Goal: Task Accomplishment & Management: Use online tool/utility

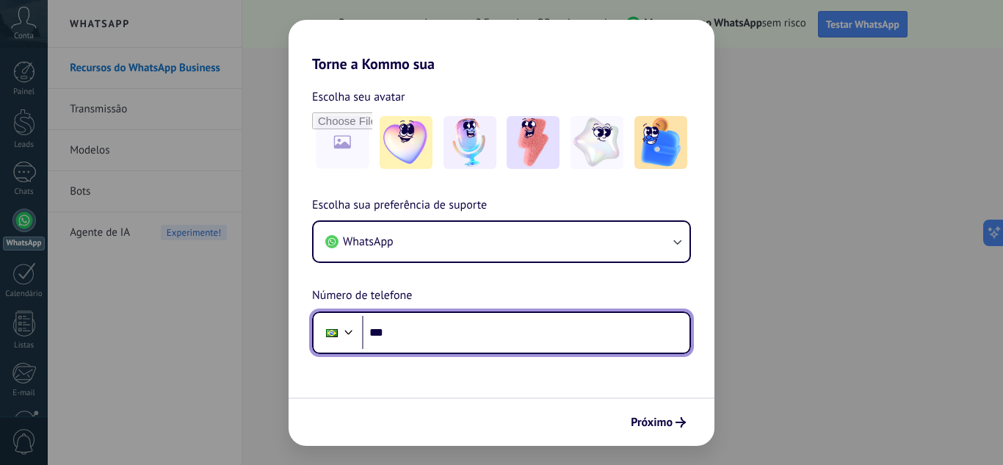
click at [448, 336] on input "***" at bounding box center [526, 333] width 328 height 34
type input "**********"
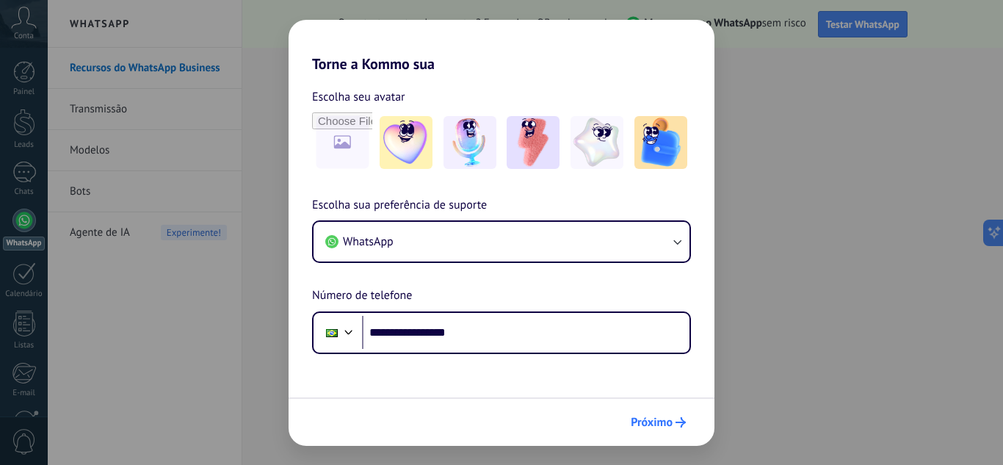
click at [649, 413] on button "Próximo" at bounding box center [658, 422] width 68 height 25
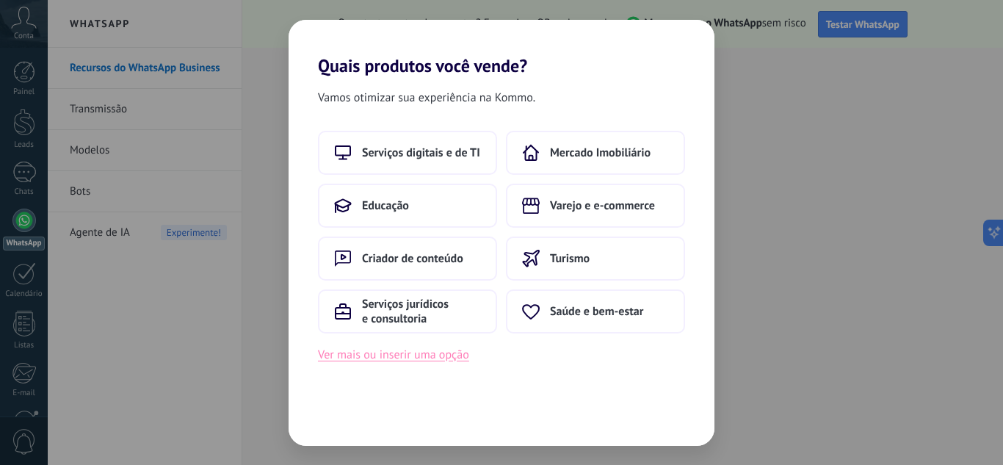
click at [453, 353] on button "Ver mais ou inserir uma opção" at bounding box center [393, 354] width 151 height 19
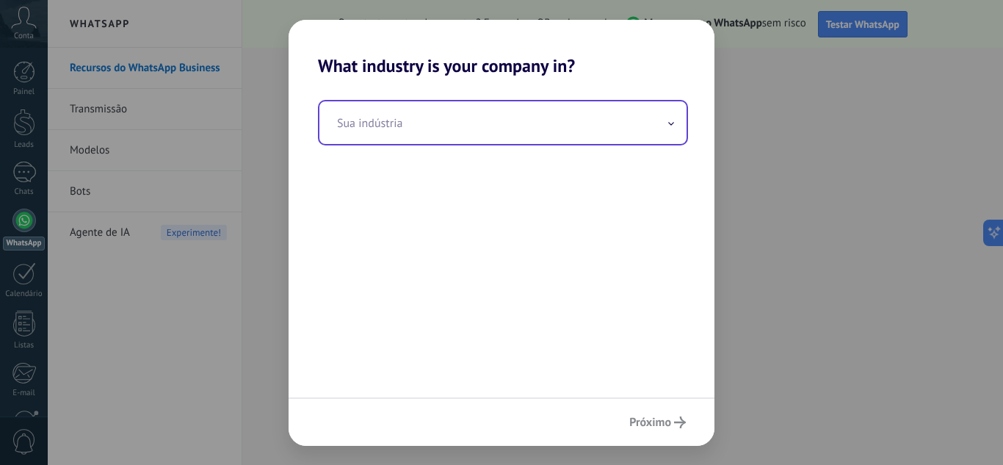
click at [507, 128] on input "text" at bounding box center [503, 122] width 367 height 43
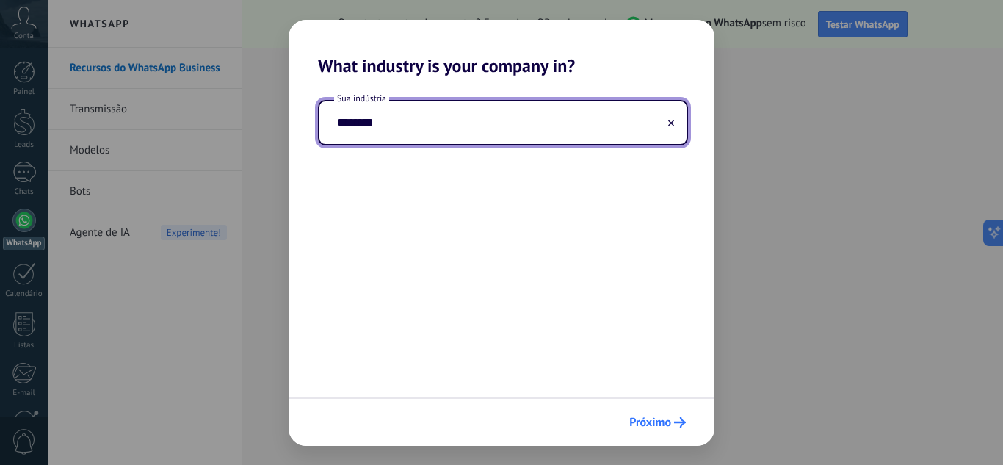
type input "********"
click at [657, 413] on button "Próximo" at bounding box center [658, 422] width 70 height 25
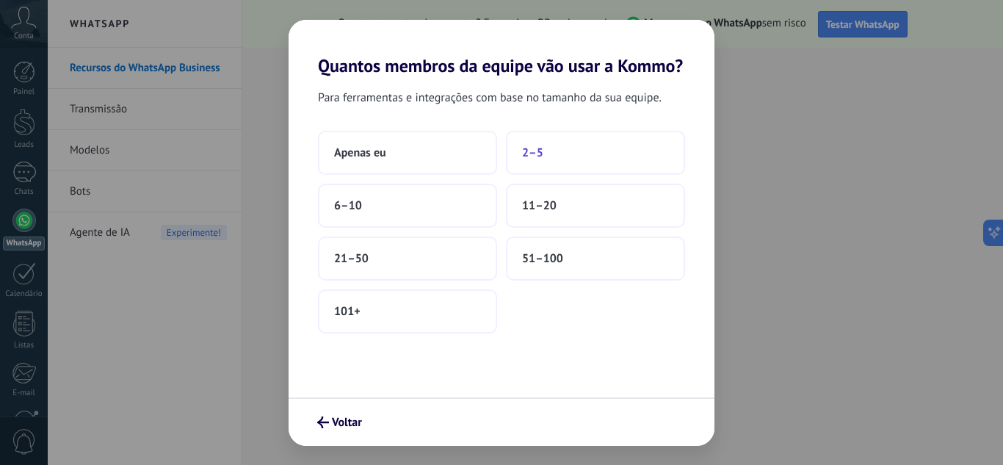
click at [544, 152] on button "2–5" at bounding box center [595, 153] width 179 height 44
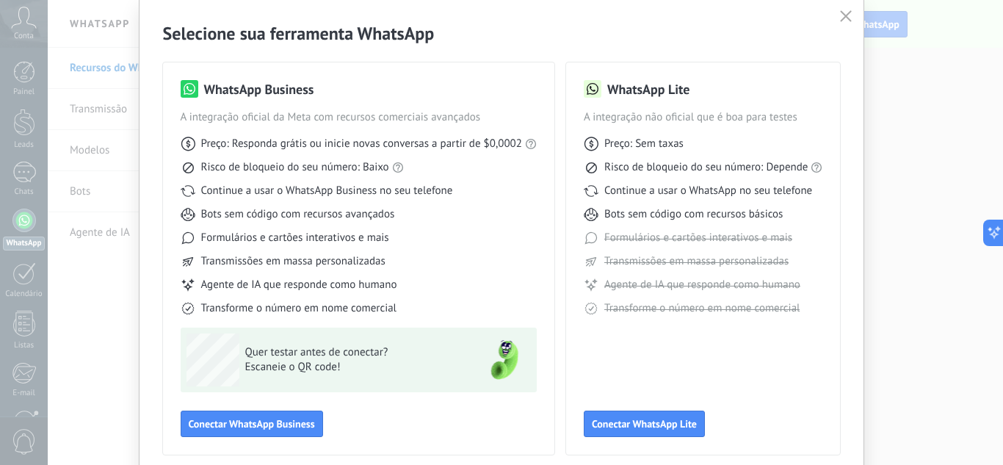
scroll to position [73, 0]
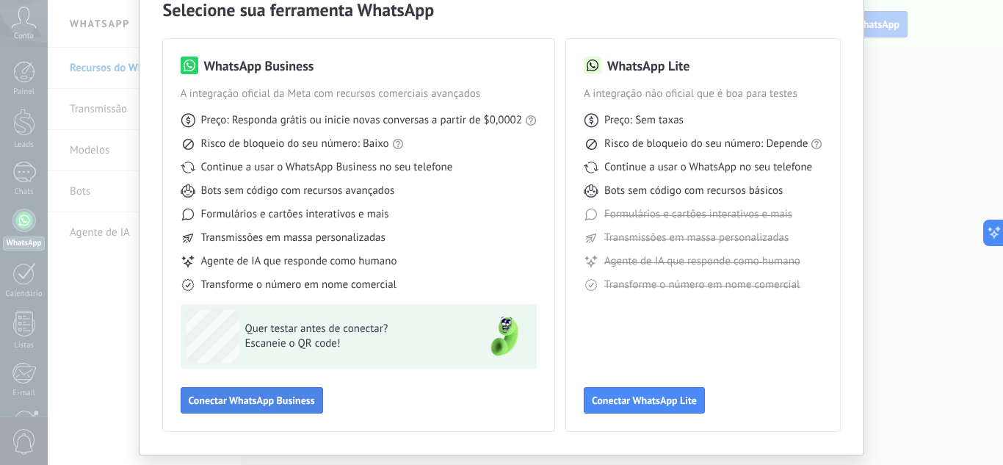
click at [284, 398] on span "Conectar WhatsApp Business" at bounding box center [252, 400] width 126 height 10
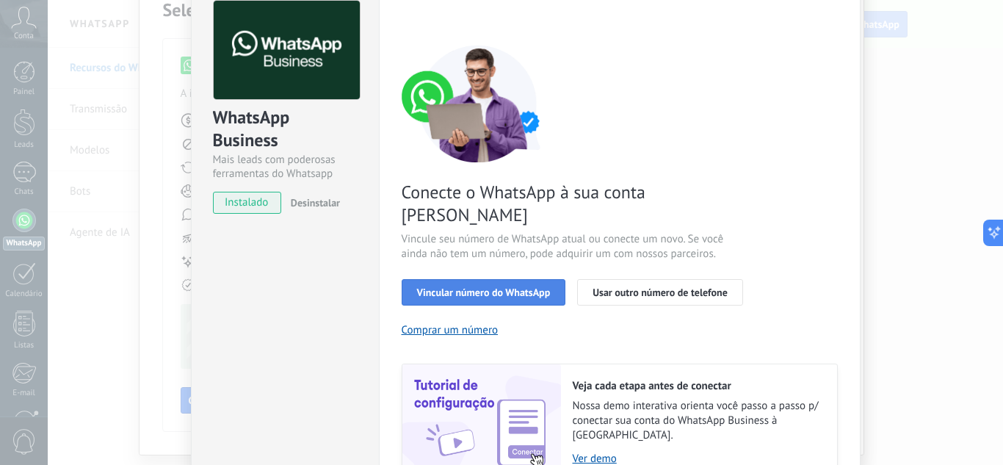
click at [527, 287] on span "Vincular número do WhatsApp" at bounding box center [484, 292] width 134 height 10
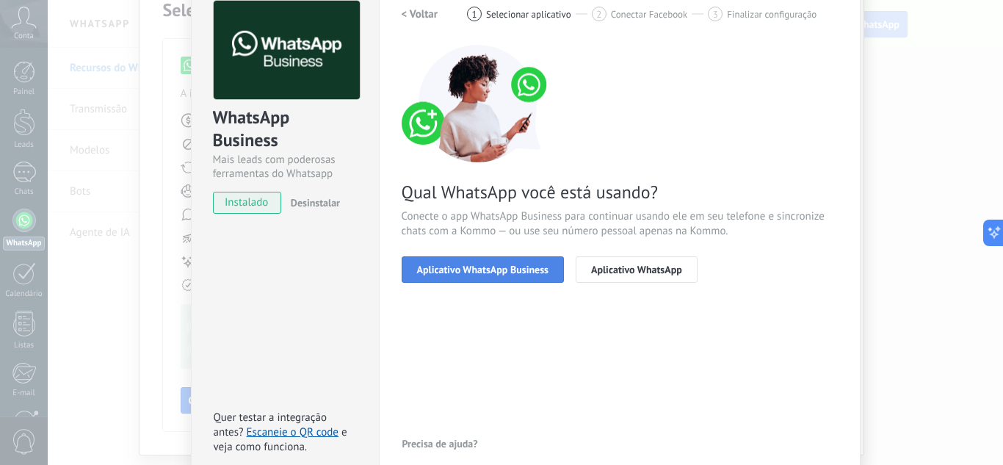
click at [513, 271] on span "Aplicativo WhatsApp Business" at bounding box center [482, 269] width 131 height 10
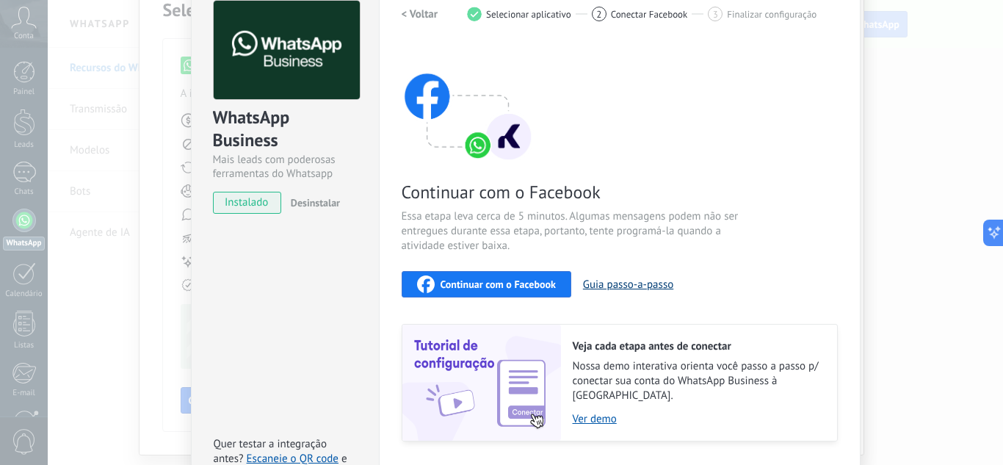
click at [617, 278] on button "Guia passo-a-passo" at bounding box center [628, 285] width 90 height 14
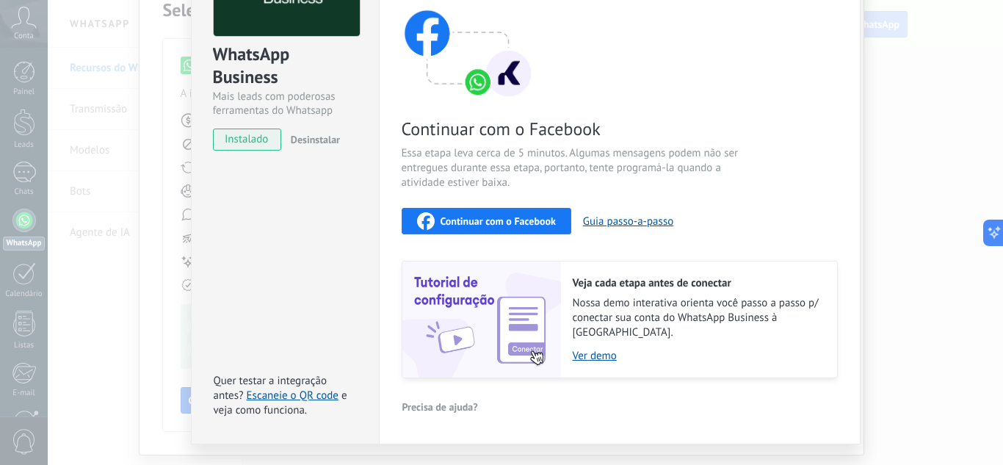
scroll to position [159, 0]
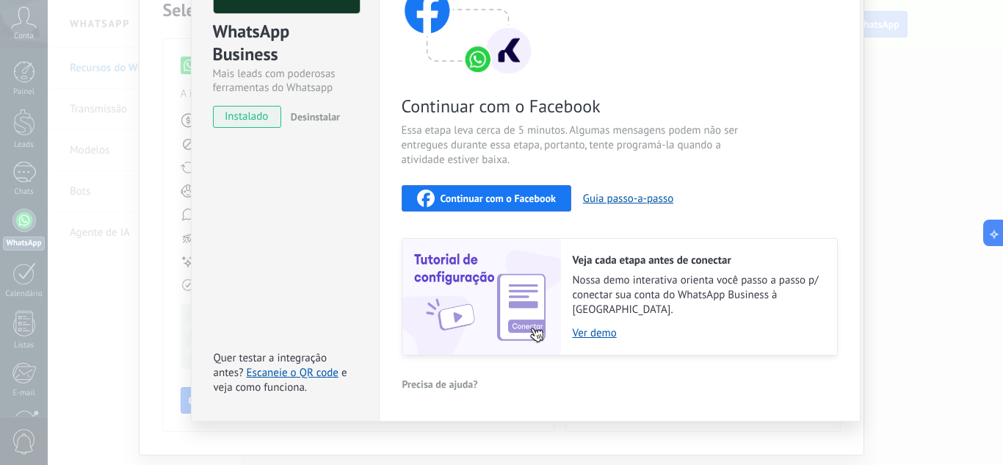
click at [531, 200] on span "Continuar com o Facebook" at bounding box center [498, 198] width 115 height 10
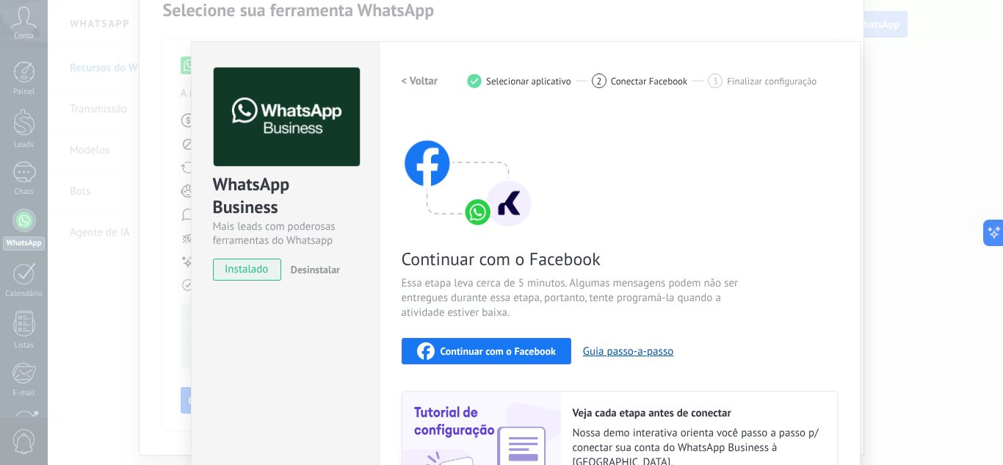
scroll to position [0, 0]
